Goal: Task Accomplishment & Management: Manage account settings

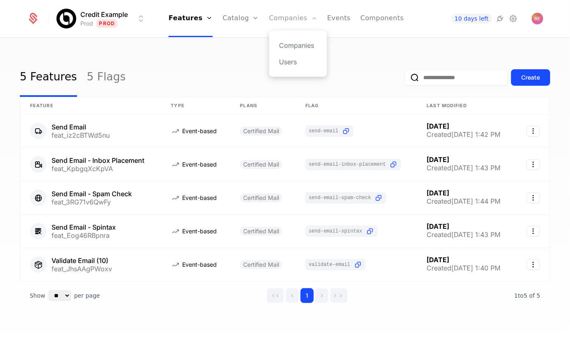
click at [279, 26] on link "Companies" at bounding box center [293, 18] width 48 height 37
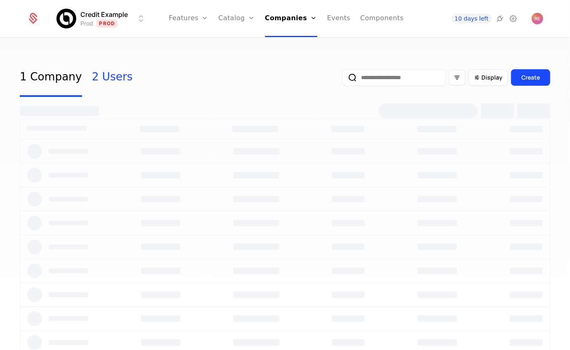
click at [100, 87] on link "2 Users" at bounding box center [112, 77] width 41 height 39
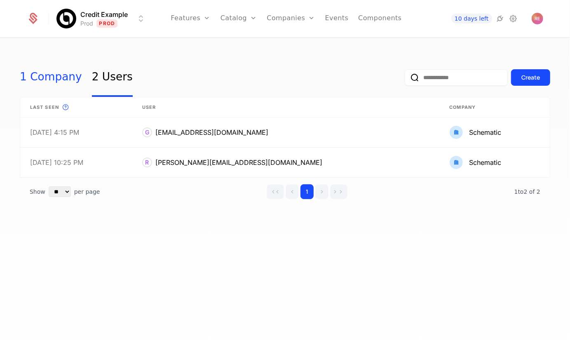
click at [38, 81] on link "1 Company" at bounding box center [51, 77] width 62 height 39
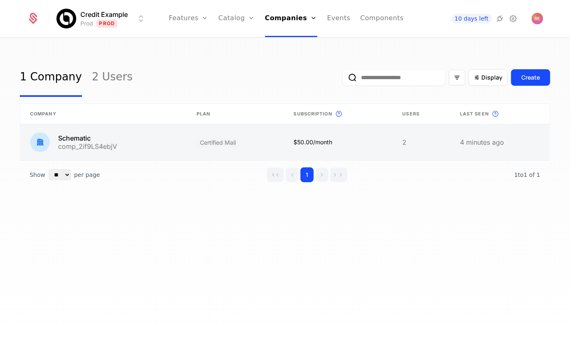
click at [155, 139] on link at bounding box center [103, 142] width 166 height 36
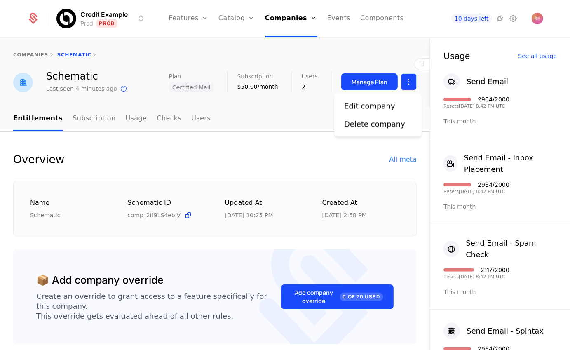
click at [406, 85] on html "Credit Example Prod Prod Features Features Flags Catalog Plans Add Ons Credits …" at bounding box center [285, 175] width 570 height 350
click at [356, 105] on div "Edit company" at bounding box center [369, 106] width 51 height 12
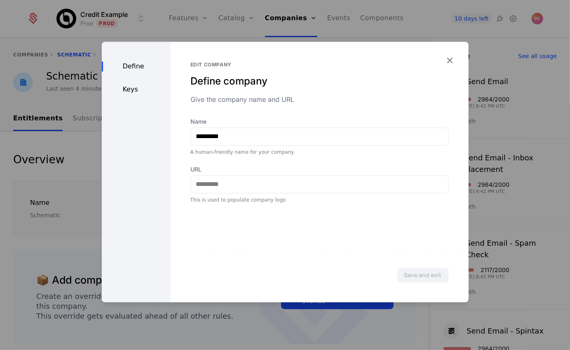
click at [131, 89] on div "Keys" at bounding box center [136, 89] width 69 height 10
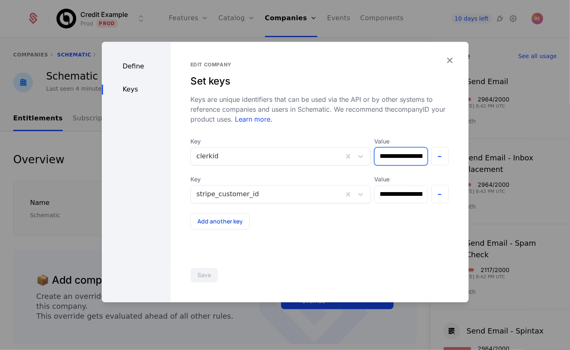
click at [409, 154] on input "**********" at bounding box center [401, 156] width 53 height 17
